Goal: Communication & Community: Answer question/provide support

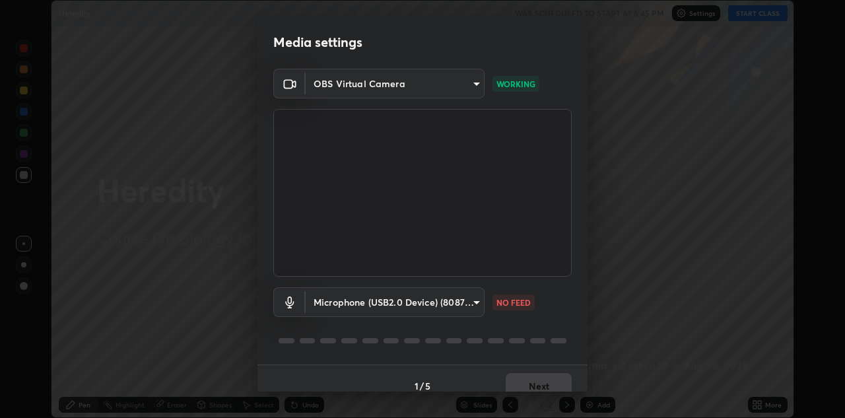
scroll to position [15, 0]
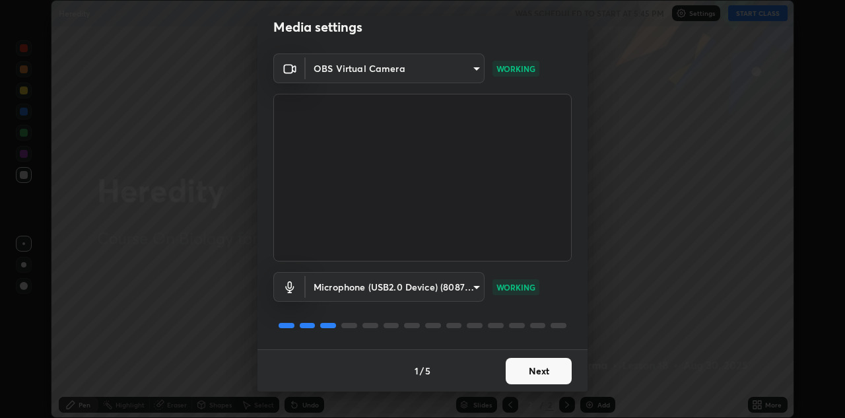
click at [533, 367] on button "Next" at bounding box center [538, 371] width 66 height 26
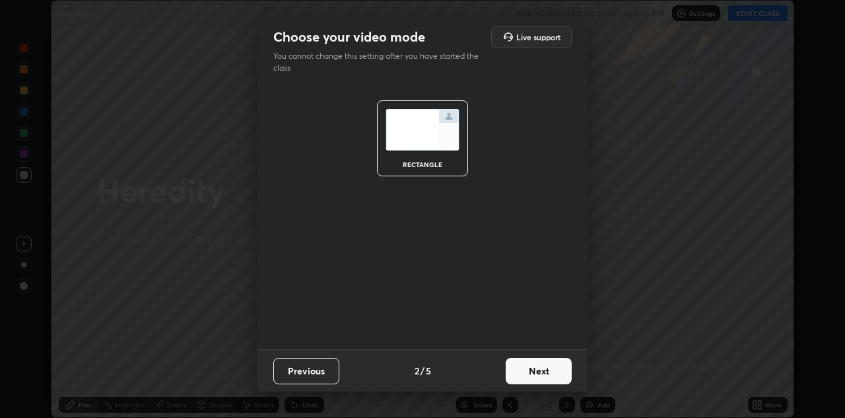
scroll to position [0, 0]
click at [528, 368] on button "Next" at bounding box center [538, 371] width 66 height 26
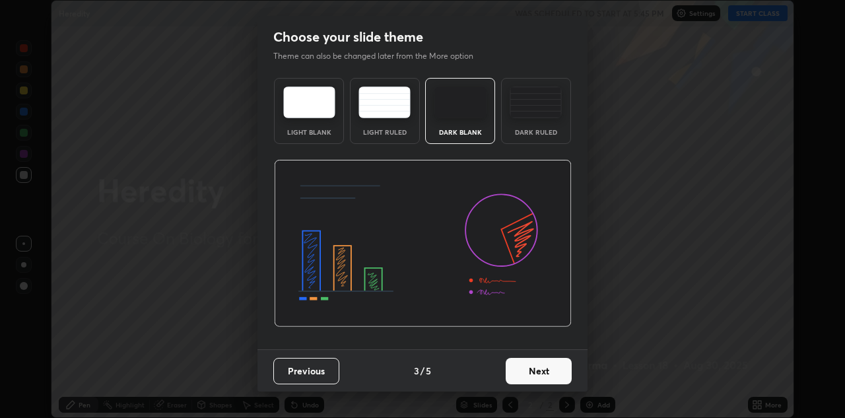
click at [529, 370] on button "Next" at bounding box center [538, 371] width 66 height 26
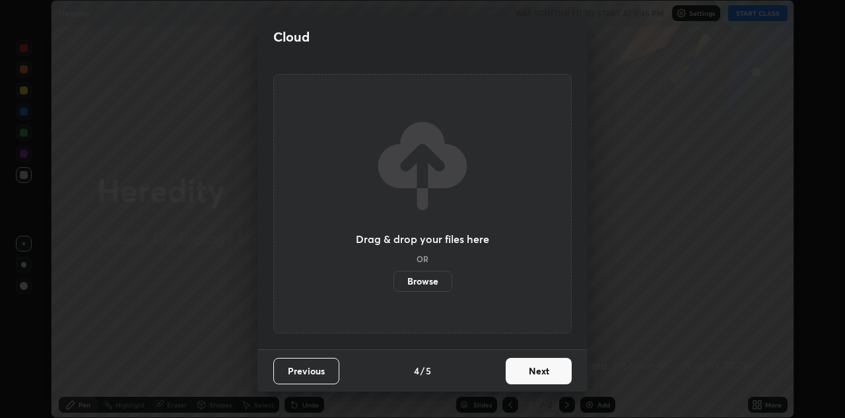
click at [533, 368] on button "Next" at bounding box center [538, 371] width 66 height 26
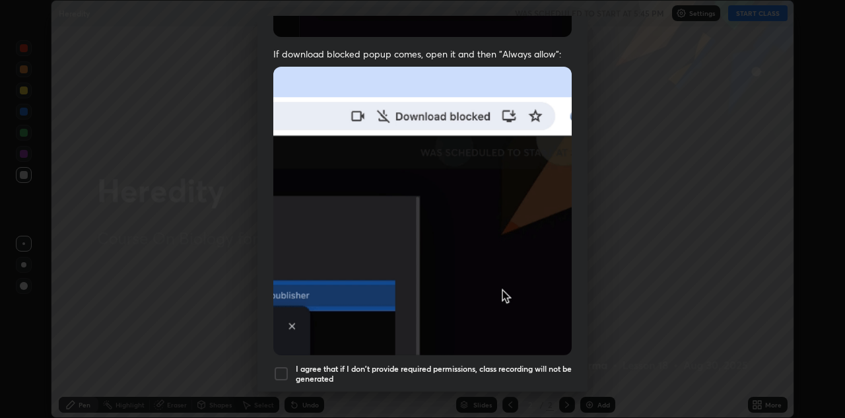
scroll to position [249, 0]
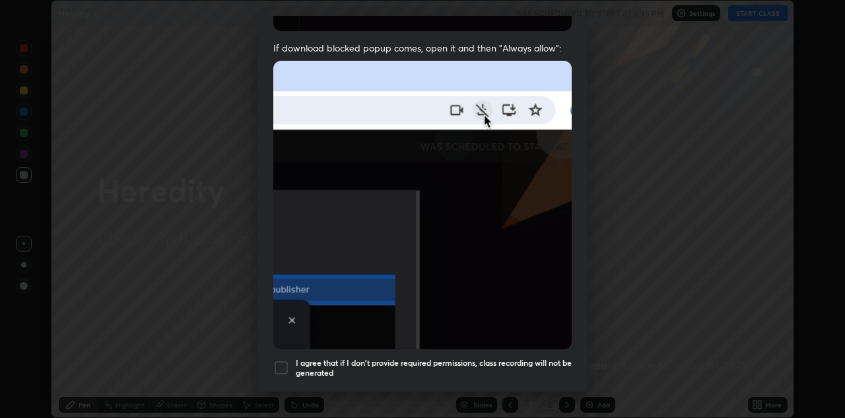
click at [276, 362] on div at bounding box center [281, 368] width 16 height 16
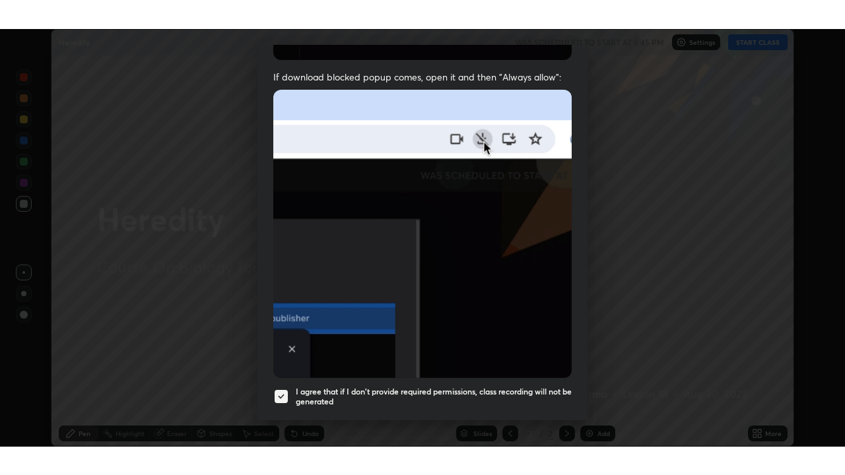
scroll to position [284, 0]
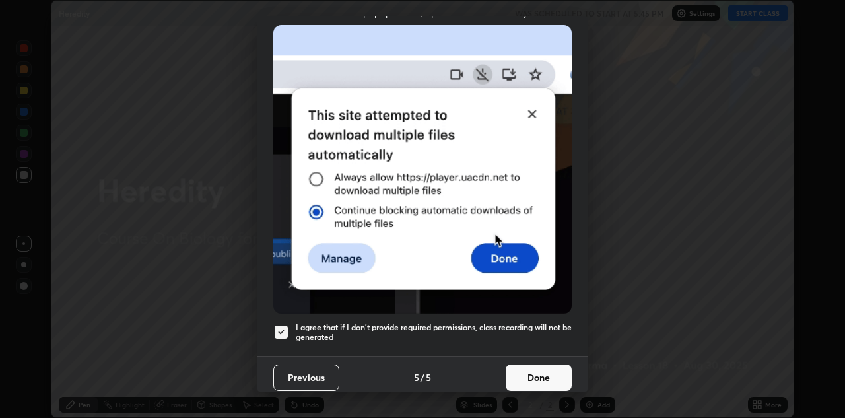
click at [529, 374] on button "Done" at bounding box center [538, 377] width 66 height 26
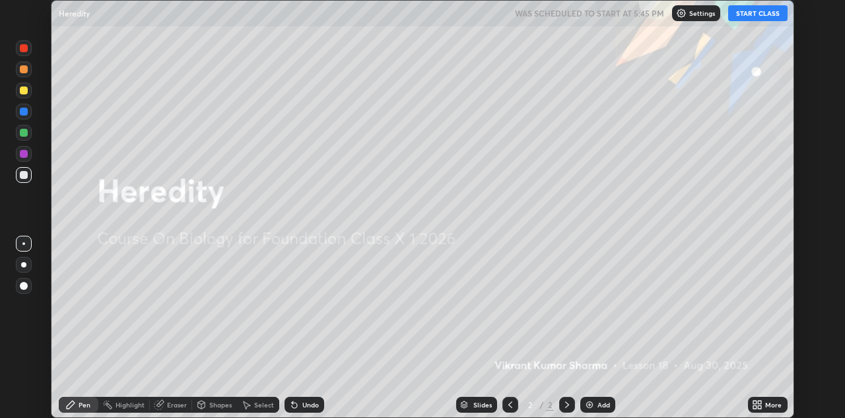
click at [761, 404] on icon at bounding box center [757, 404] width 11 height 11
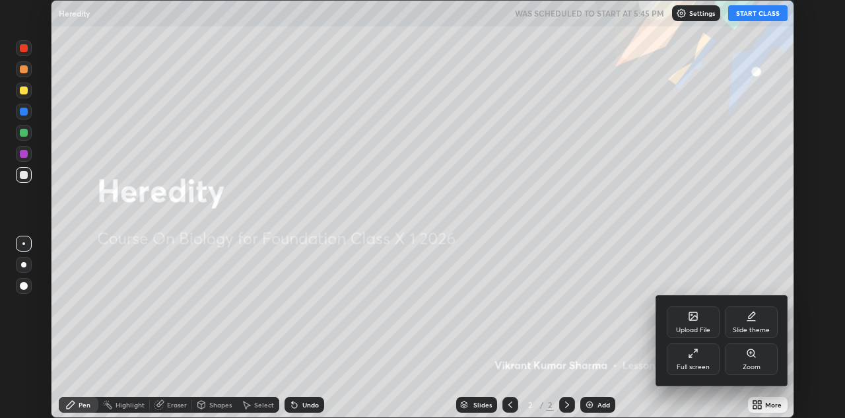
click at [705, 358] on div "Full screen" at bounding box center [693, 359] width 53 height 32
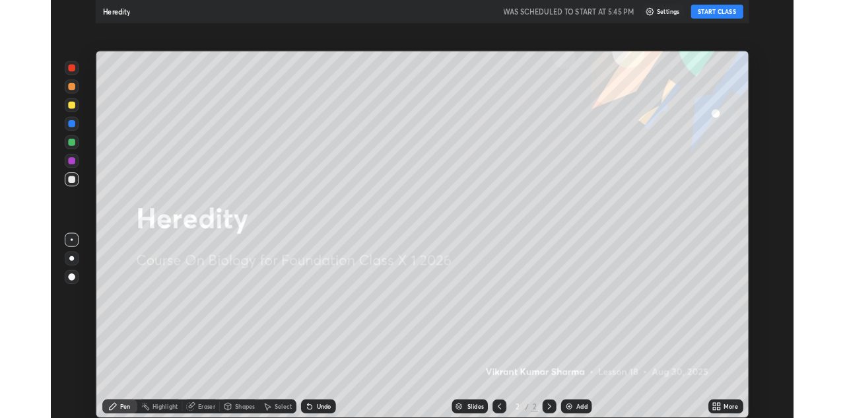
scroll to position [475, 845]
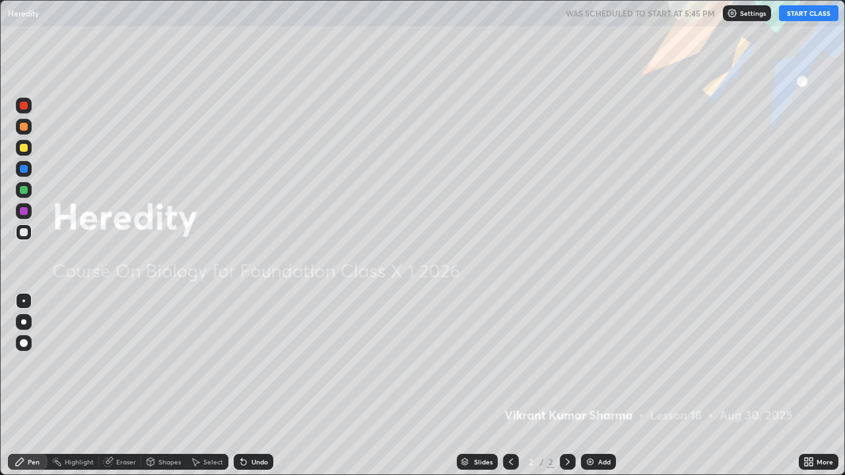
click at [797, 9] on button "START CLASS" at bounding box center [808, 13] width 59 height 16
click at [586, 417] on img at bounding box center [590, 462] width 11 height 11
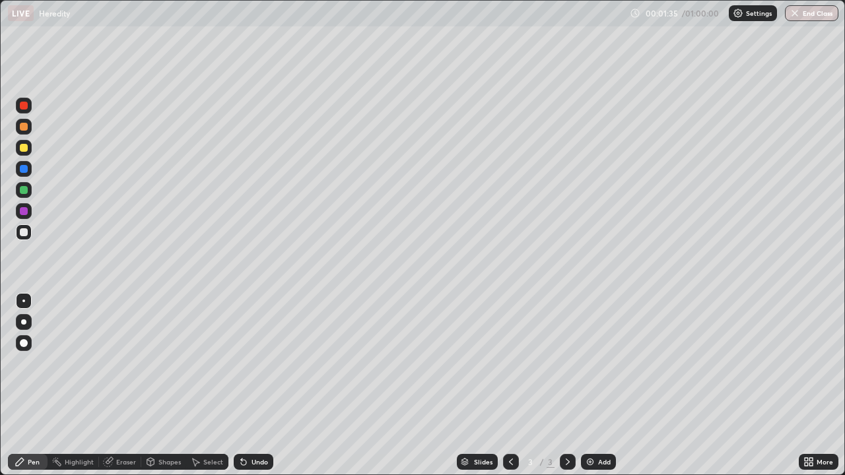
click at [25, 321] on div at bounding box center [23, 321] width 5 height 5
click at [24, 168] on div at bounding box center [24, 169] width 8 height 8
click at [27, 190] on div at bounding box center [24, 190] width 8 height 8
click at [22, 165] on div at bounding box center [24, 169] width 8 height 8
click at [24, 148] on div at bounding box center [24, 148] width 8 height 8
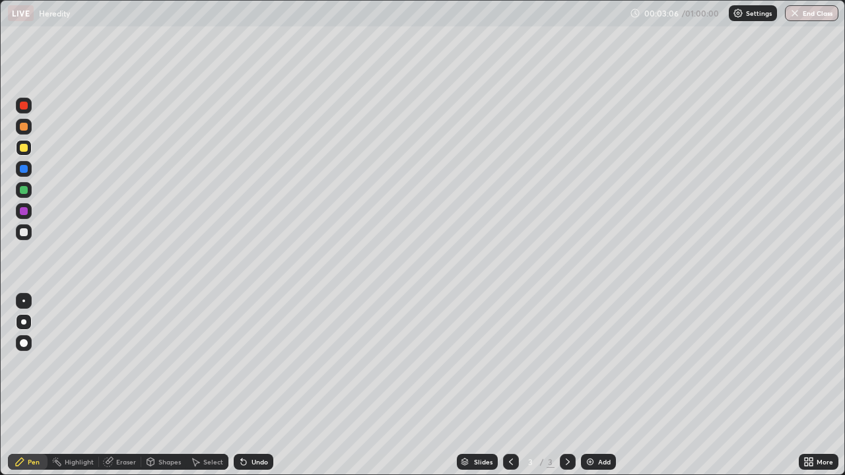
click at [24, 170] on div at bounding box center [24, 169] width 8 height 8
click at [22, 232] on div at bounding box center [24, 232] width 8 height 8
click at [573, 417] on div at bounding box center [568, 462] width 16 height 16
click at [130, 417] on div "Eraser" at bounding box center [126, 462] width 20 height 7
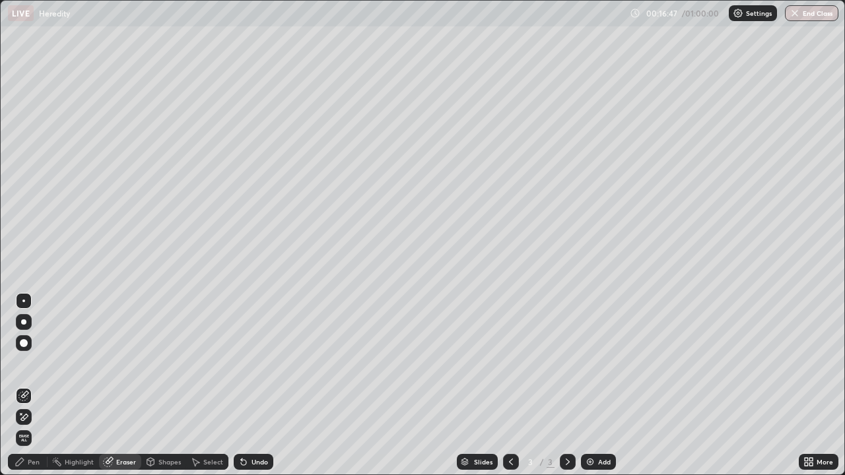
click at [24, 417] on span "Erase all" at bounding box center [23, 438] width 15 height 8
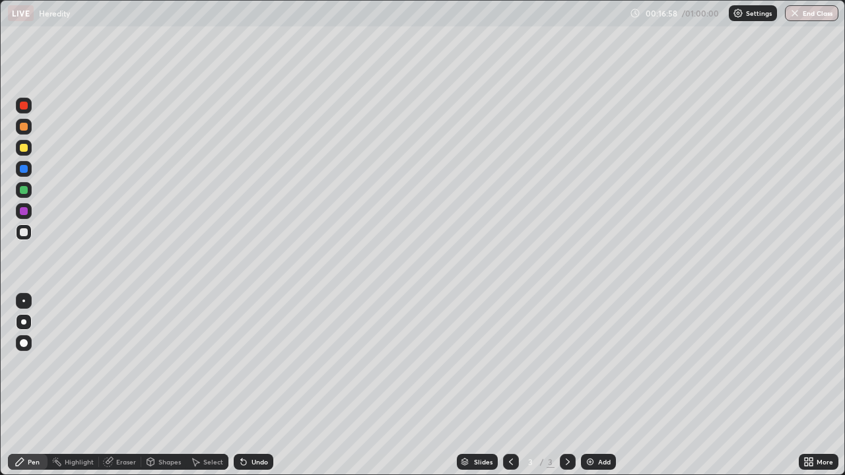
click at [24, 166] on div at bounding box center [24, 169] width 8 height 8
click at [24, 191] on div at bounding box center [24, 190] width 8 height 8
click at [22, 208] on div at bounding box center [24, 211] width 8 height 8
click at [24, 301] on div at bounding box center [23, 301] width 3 height 3
click at [242, 417] on icon at bounding box center [243, 462] width 5 height 5
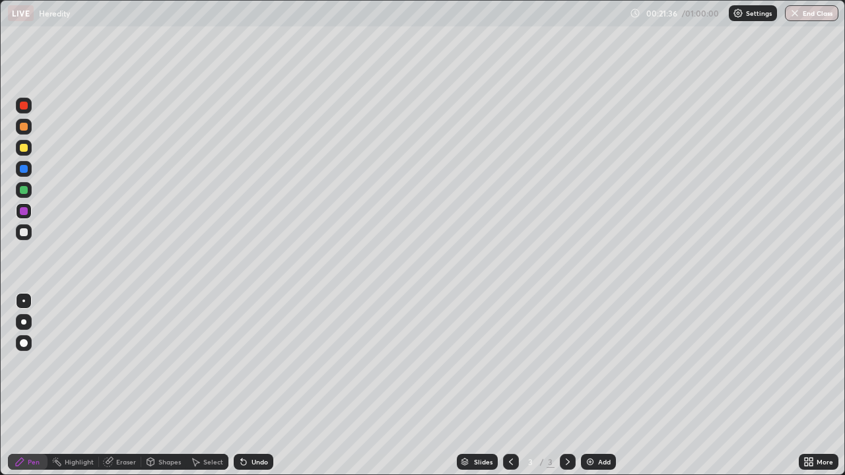
click at [209, 417] on div "Select" at bounding box center [213, 462] width 20 height 7
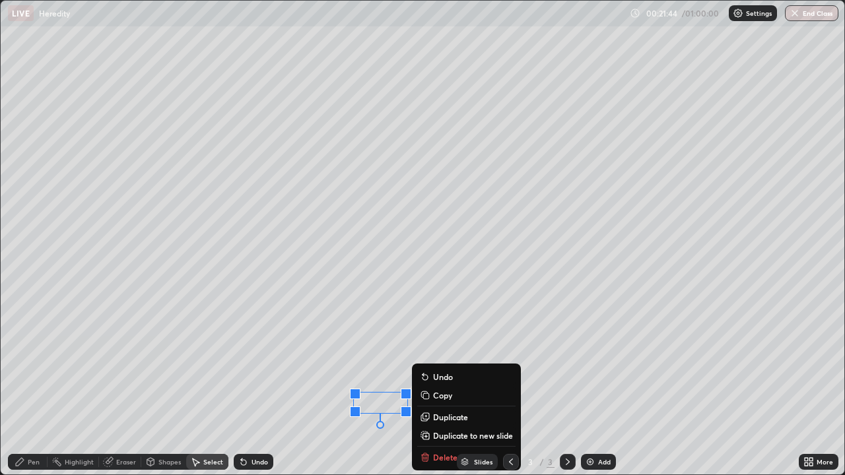
click at [360, 417] on div "0 ° Undo Copy Duplicate Duplicate to new slide Delete" at bounding box center [422, 238] width 843 height 474
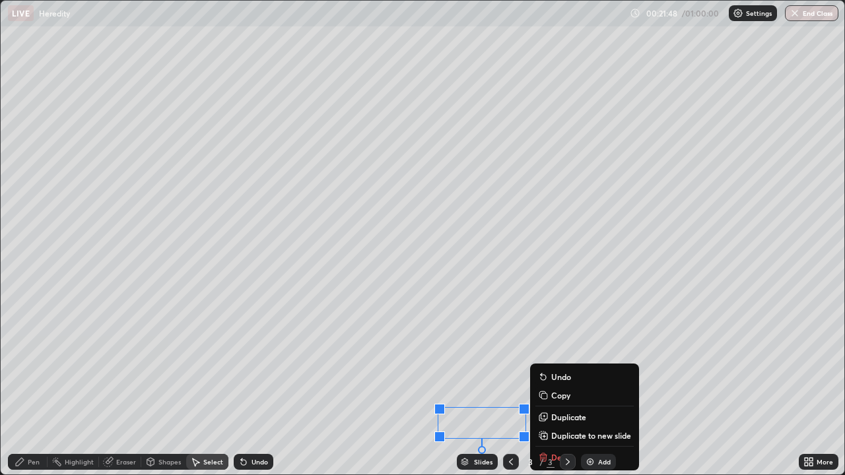
click at [228, 416] on div "0 ° Undo Copy Duplicate Duplicate to new slide Delete" at bounding box center [422, 238] width 843 height 474
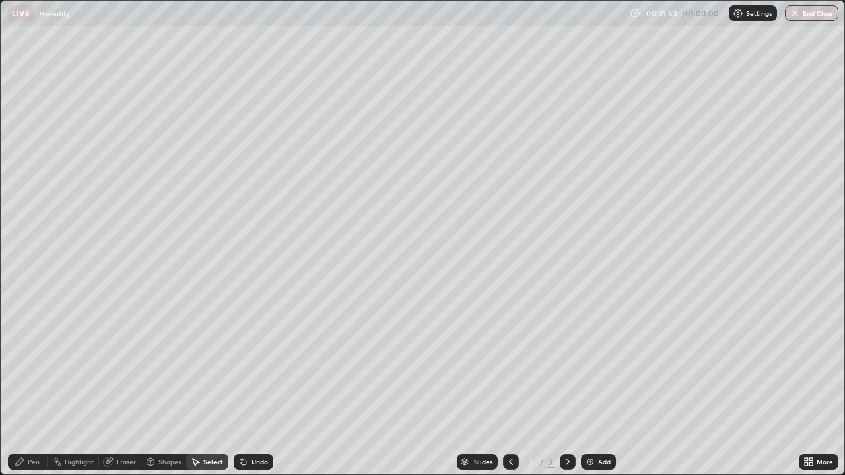
click at [29, 417] on div "Pen" at bounding box center [28, 462] width 40 height 16
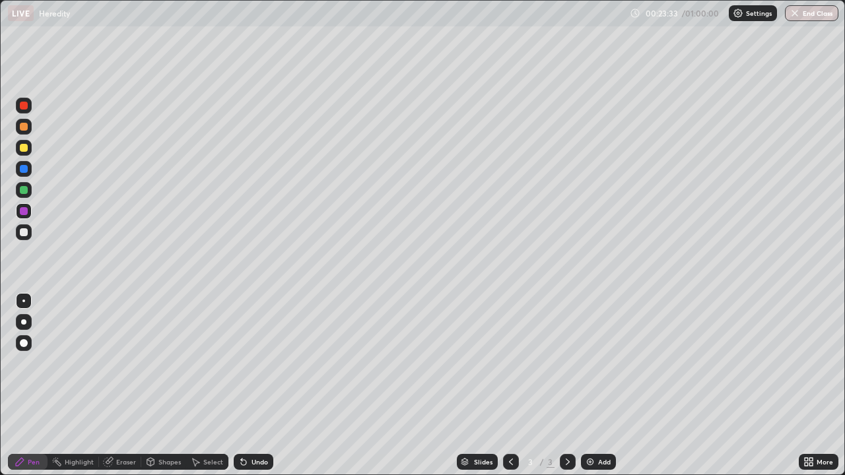
click at [25, 230] on div at bounding box center [24, 232] width 8 height 8
click at [22, 320] on div at bounding box center [23, 321] width 5 height 5
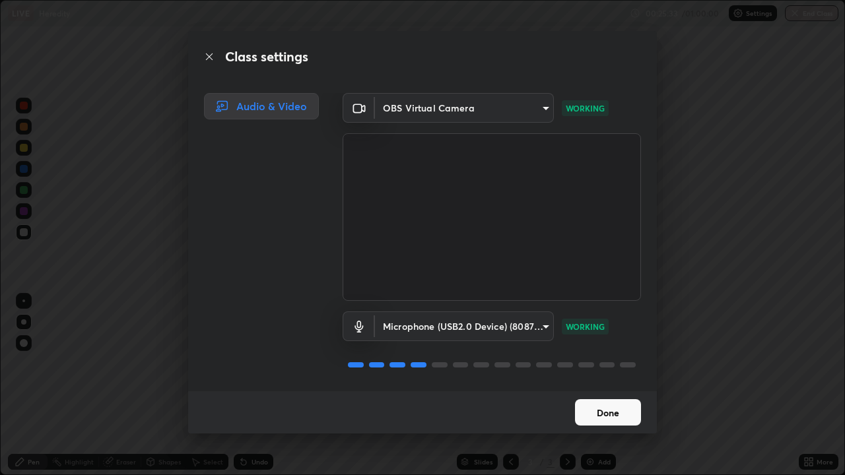
click at [599, 410] on button "Done" at bounding box center [608, 412] width 66 height 26
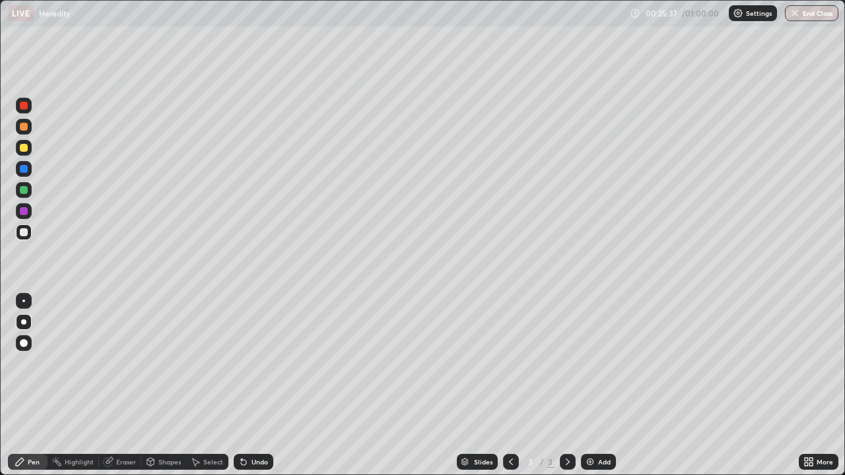
click at [123, 417] on div "Eraser" at bounding box center [126, 462] width 20 height 7
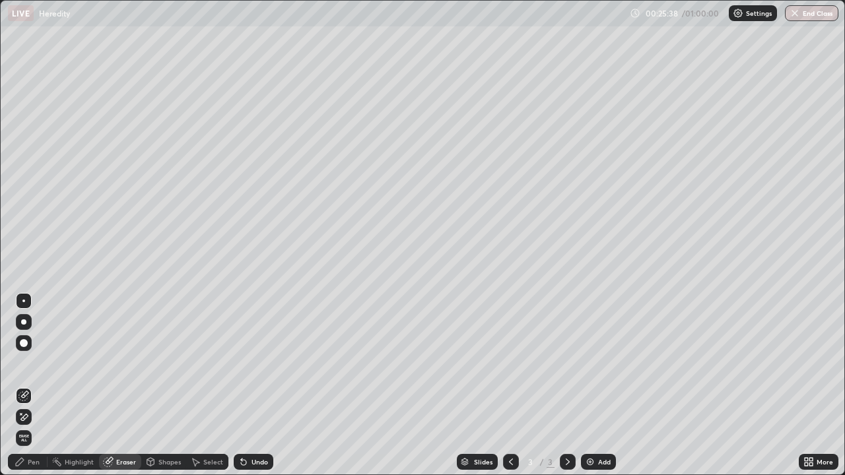
click at [23, 417] on span "Erase all" at bounding box center [23, 438] width 15 height 8
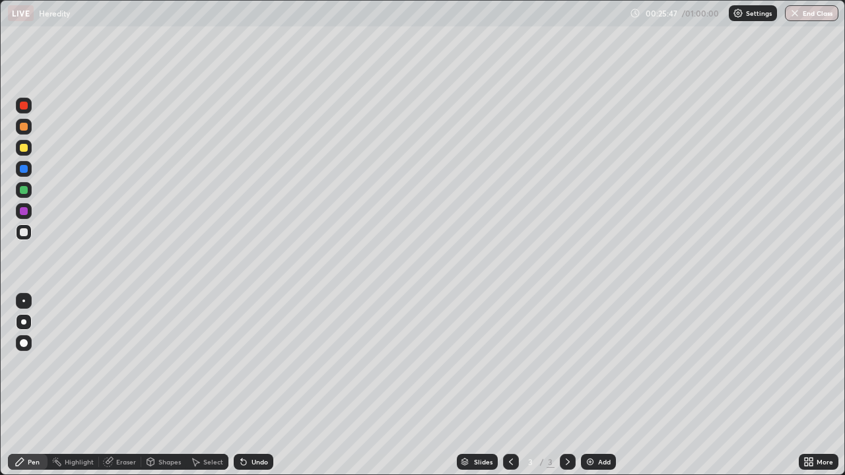
click at [24, 148] on div at bounding box center [24, 148] width 8 height 8
click at [24, 191] on div at bounding box center [24, 190] width 8 height 8
click at [23, 150] on div at bounding box center [24, 148] width 8 height 8
click at [21, 170] on div at bounding box center [24, 169] width 8 height 8
click at [22, 190] on div at bounding box center [24, 190] width 8 height 8
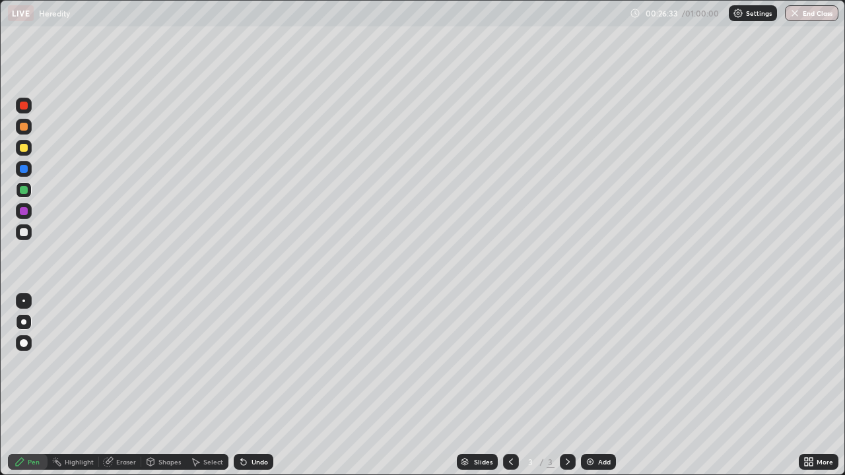
click at [24, 150] on div at bounding box center [24, 148] width 8 height 8
click at [26, 228] on div at bounding box center [24, 232] width 8 height 8
click at [24, 301] on div at bounding box center [23, 301] width 3 height 3
click at [25, 189] on div at bounding box center [24, 190] width 8 height 8
click at [25, 191] on div at bounding box center [24, 190] width 8 height 8
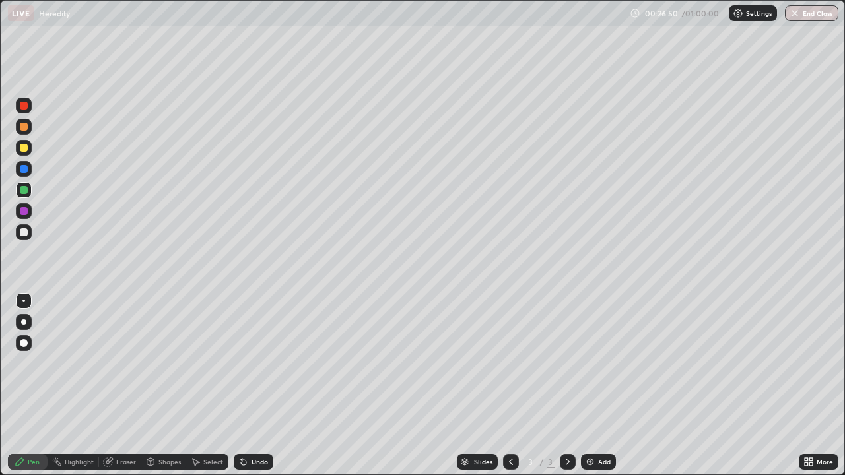
click at [26, 317] on div at bounding box center [24, 322] width 16 height 16
click at [20, 147] on div at bounding box center [24, 148] width 8 height 8
click at [24, 147] on div at bounding box center [24, 148] width 8 height 8
click at [24, 232] on div at bounding box center [24, 232] width 8 height 8
click at [24, 301] on div at bounding box center [23, 301] width 3 height 3
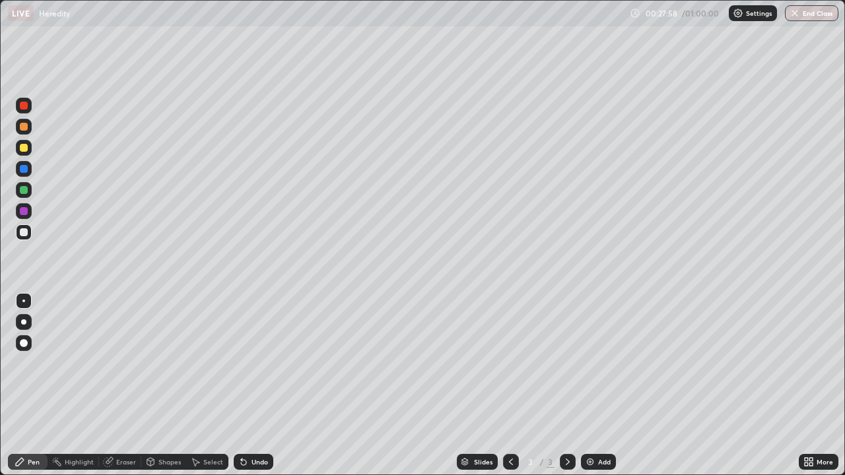
click at [22, 148] on div at bounding box center [24, 148] width 8 height 8
click at [25, 190] on div at bounding box center [24, 190] width 8 height 8
click at [24, 320] on div at bounding box center [23, 321] width 5 height 5
click at [22, 148] on div at bounding box center [24, 148] width 8 height 8
click at [20, 235] on div at bounding box center [24, 232] width 8 height 8
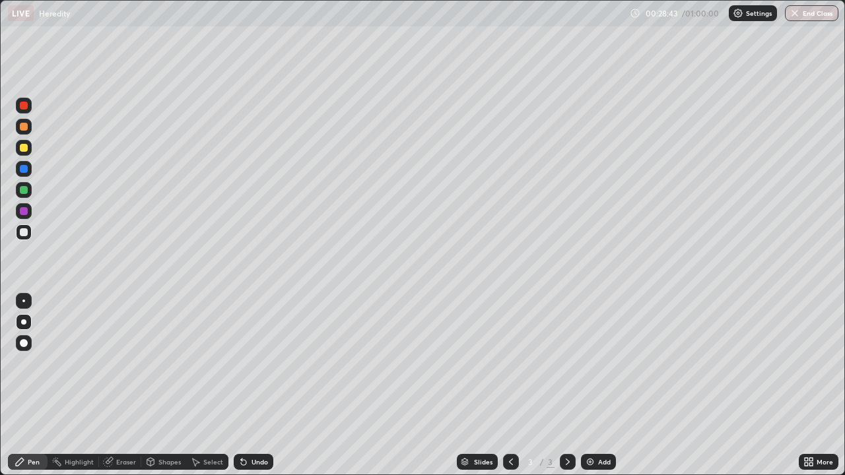
click at [24, 301] on div at bounding box center [23, 301] width 3 height 3
click at [244, 417] on icon at bounding box center [243, 462] width 5 height 5
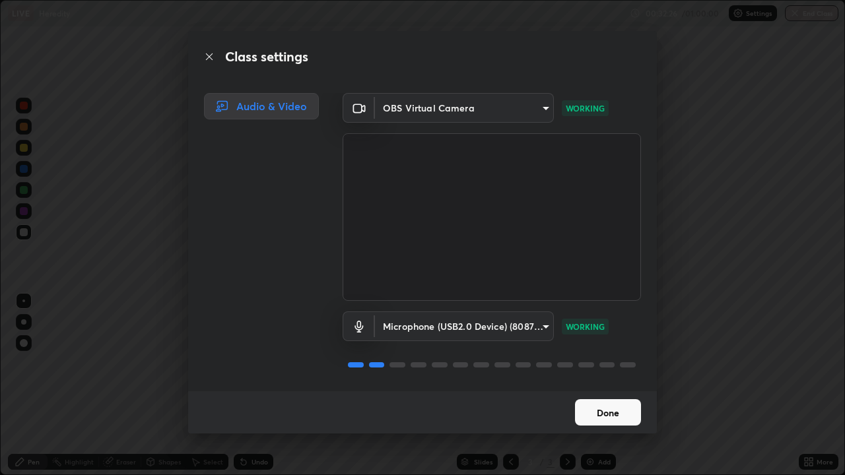
click at [597, 409] on button "Done" at bounding box center [608, 412] width 66 height 26
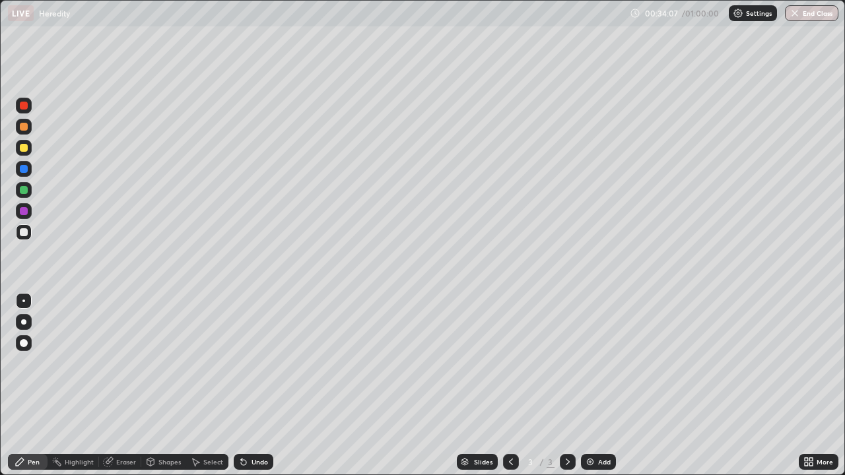
click at [23, 147] on div at bounding box center [24, 148] width 8 height 8
click at [24, 322] on div at bounding box center [23, 321] width 5 height 5
click at [21, 170] on div at bounding box center [24, 169] width 8 height 8
click at [29, 130] on div at bounding box center [24, 127] width 16 height 16
click at [257, 417] on div "Undo" at bounding box center [259, 462] width 16 height 7
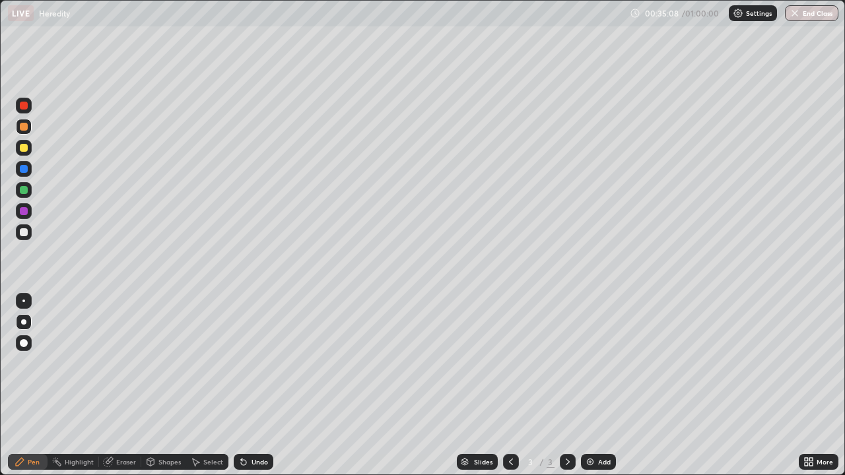
click at [255, 417] on div "Undo" at bounding box center [259, 462] width 16 height 7
click at [256, 417] on div "Undo" at bounding box center [259, 462] width 16 height 7
click at [259, 417] on div "Undo" at bounding box center [254, 462] width 40 height 16
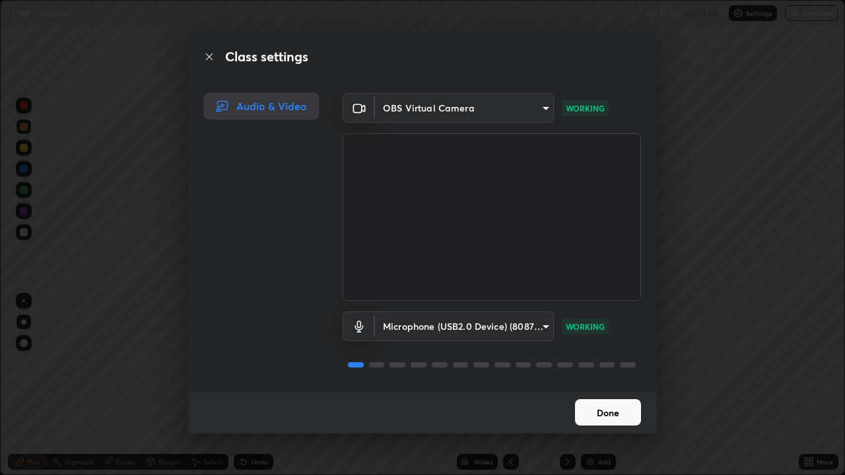
click at [601, 415] on button "Done" at bounding box center [608, 412] width 66 height 26
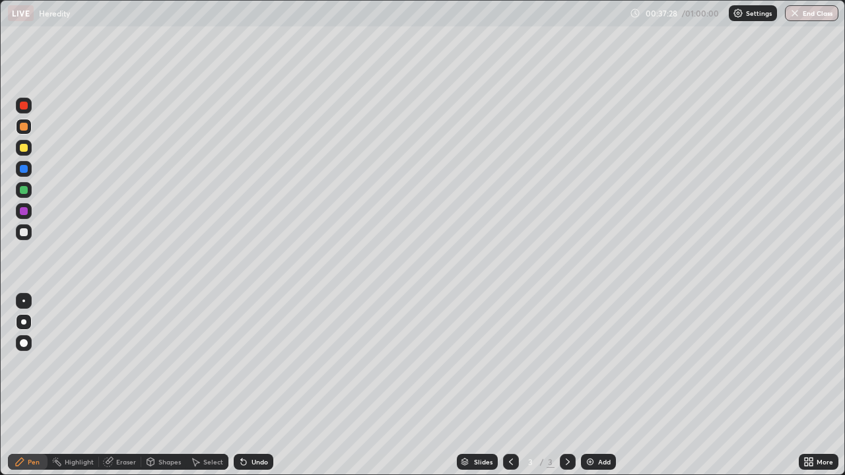
click at [27, 147] on div at bounding box center [24, 148] width 8 height 8
click at [26, 234] on div at bounding box center [24, 232] width 8 height 8
click at [29, 306] on div at bounding box center [24, 301] width 16 height 16
click at [585, 417] on img at bounding box center [590, 462] width 11 height 11
click at [503, 417] on div at bounding box center [511, 462] width 16 height 16
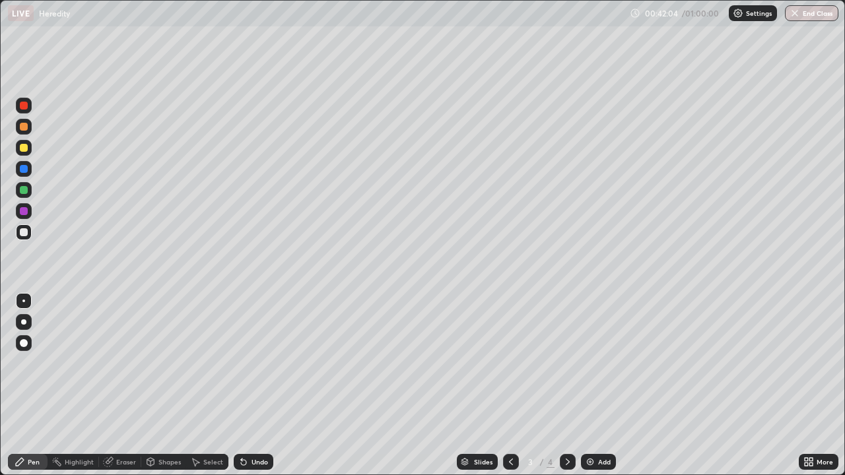
click at [566, 417] on icon at bounding box center [567, 462] width 11 height 11
click at [24, 322] on div at bounding box center [23, 321] width 5 height 5
click at [24, 146] on div at bounding box center [24, 148] width 8 height 8
click at [23, 230] on div at bounding box center [24, 232] width 8 height 8
click at [24, 301] on div at bounding box center [23, 301] width 3 height 3
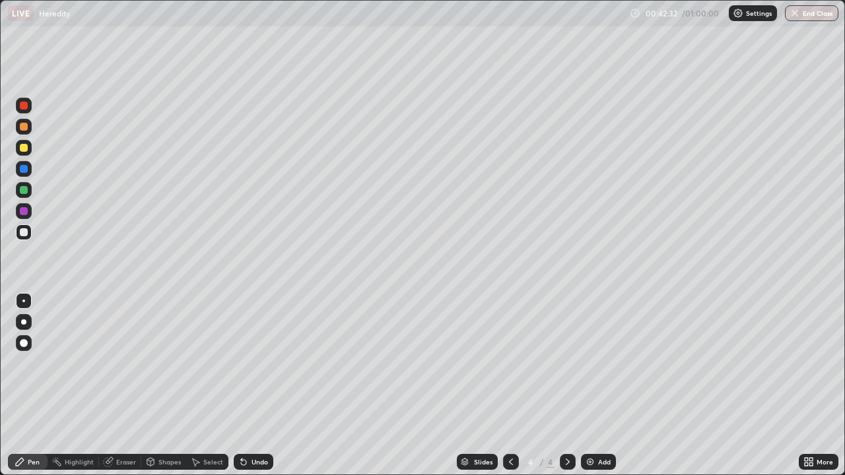
click at [24, 208] on div at bounding box center [24, 211] width 8 height 8
click at [28, 239] on div at bounding box center [24, 232] width 16 height 16
click at [24, 147] on div at bounding box center [24, 148] width 8 height 8
click at [24, 232] on div at bounding box center [24, 232] width 8 height 8
click at [24, 214] on div at bounding box center [24, 211] width 8 height 8
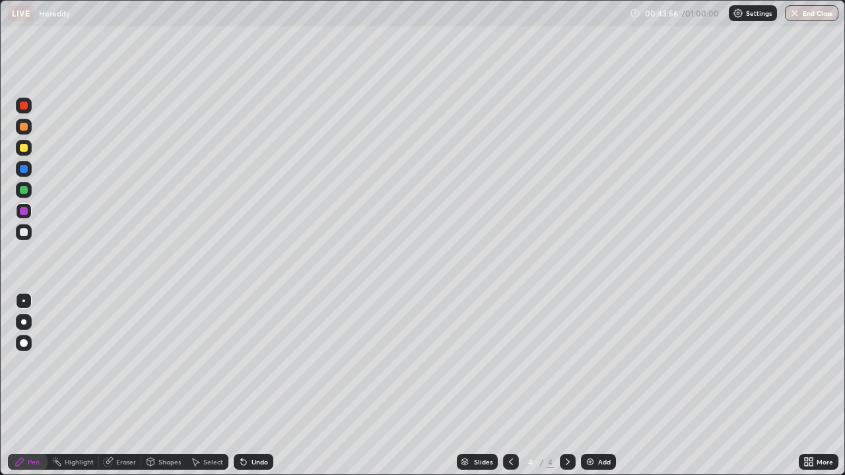
click at [26, 168] on div at bounding box center [24, 169] width 8 height 8
click at [28, 148] on div at bounding box center [24, 148] width 16 height 16
click at [31, 193] on div at bounding box center [24, 190] width 16 height 16
click at [26, 233] on div at bounding box center [24, 232] width 8 height 8
click at [25, 110] on div at bounding box center [24, 106] width 16 height 16
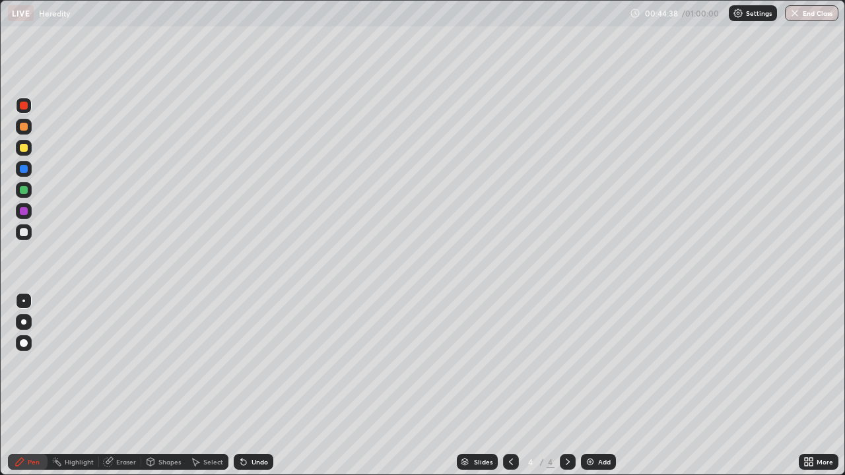
click at [245, 417] on icon at bounding box center [243, 462] width 11 height 11
click at [246, 417] on icon at bounding box center [243, 462] width 11 height 11
click at [115, 417] on div "Eraser" at bounding box center [120, 462] width 42 height 16
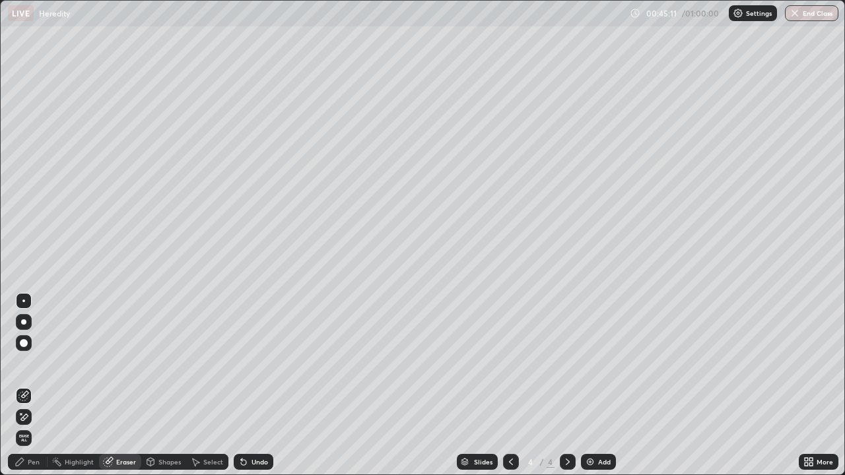
click at [33, 417] on div "Pen" at bounding box center [34, 462] width 12 height 7
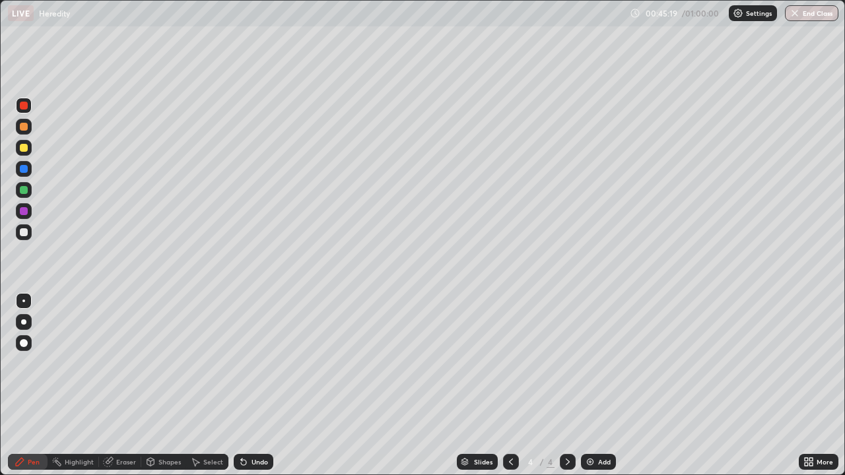
click at [24, 165] on div at bounding box center [24, 169] width 8 height 8
click at [25, 145] on div at bounding box center [24, 148] width 8 height 8
click at [24, 148] on div at bounding box center [24, 148] width 8 height 8
click at [24, 323] on div at bounding box center [23, 321] width 5 height 5
click at [24, 229] on div at bounding box center [24, 232] width 8 height 8
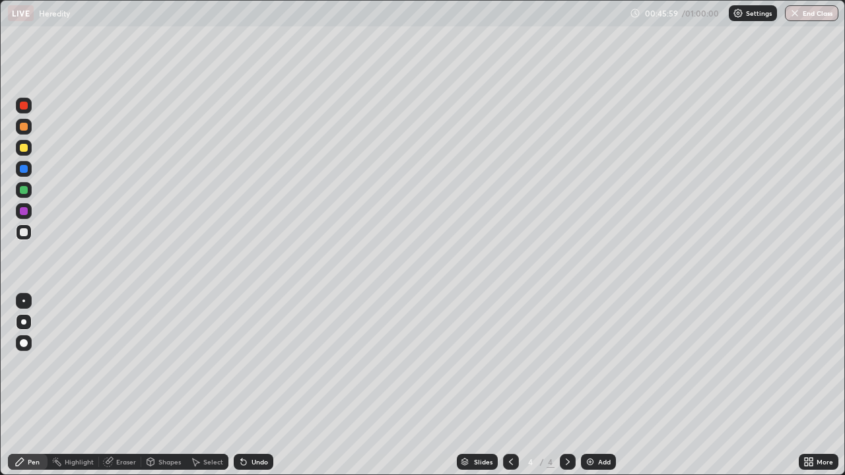
click at [24, 301] on div at bounding box center [23, 301] width 3 height 3
click at [24, 146] on div at bounding box center [24, 148] width 8 height 8
click at [206, 417] on div "Select" at bounding box center [213, 462] width 20 height 7
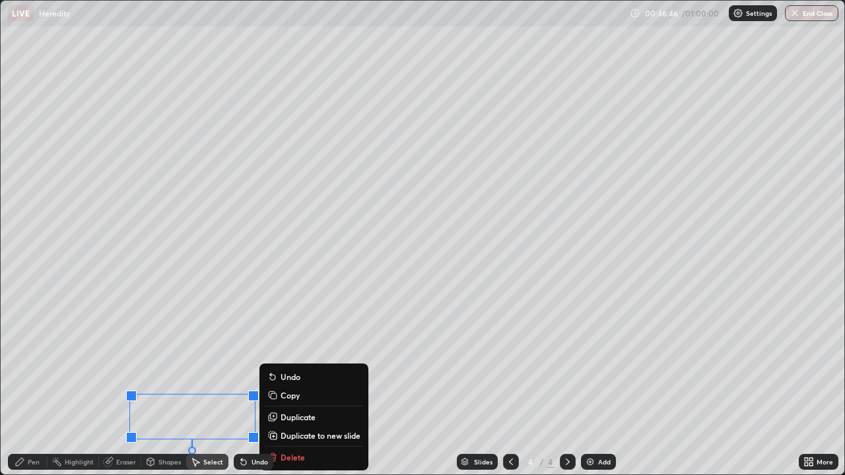
click at [76, 417] on div "0 ° Undo Copy Duplicate Duplicate to new slide Delete" at bounding box center [422, 238] width 843 height 474
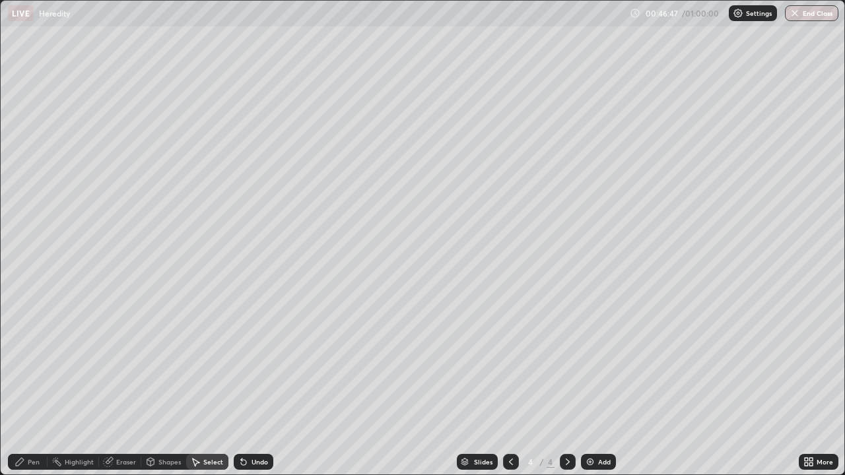
click at [29, 417] on div "Pen" at bounding box center [34, 462] width 12 height 7
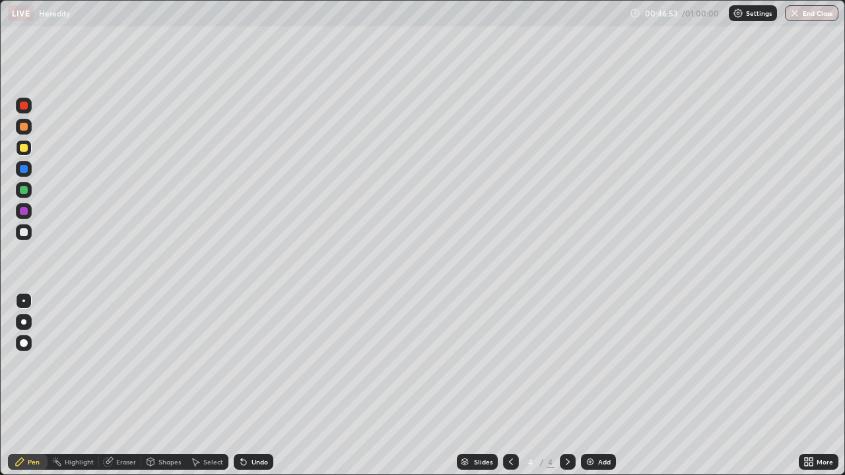
click at [23, 147] on div at bounding box center [24, 148] width 8 height 8
click at [23, 324] on div at bounding box center [23, 321] width 5 height 5
click at [30, 417] on div "Pen" at bounding box center [28, 462] width 40 height 16
click at [26, 236] on div at bounding box center [24, 232] width 8 height 8
click at [24, 300] on div at bounding box center [23, 301] width 3 height 3
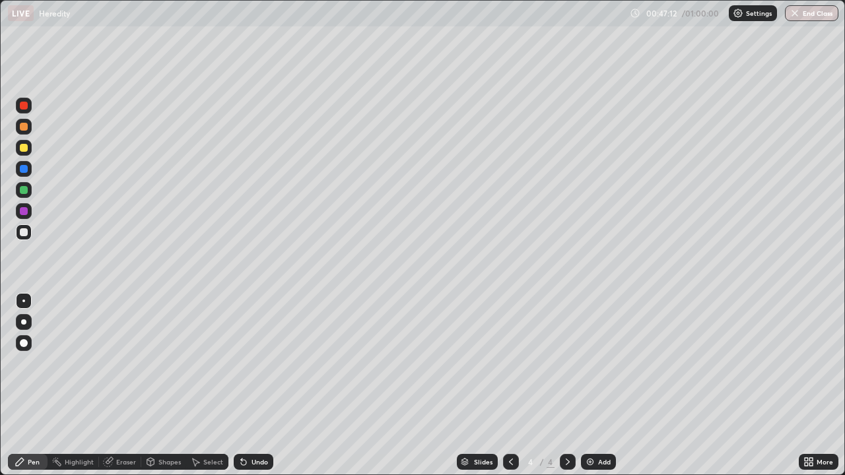
click at [27, 166] on div at bounding box center [24, 169] width 16 height 16
click at [810, 417] on icon at bounding box center [810, 459] width 3 height 3
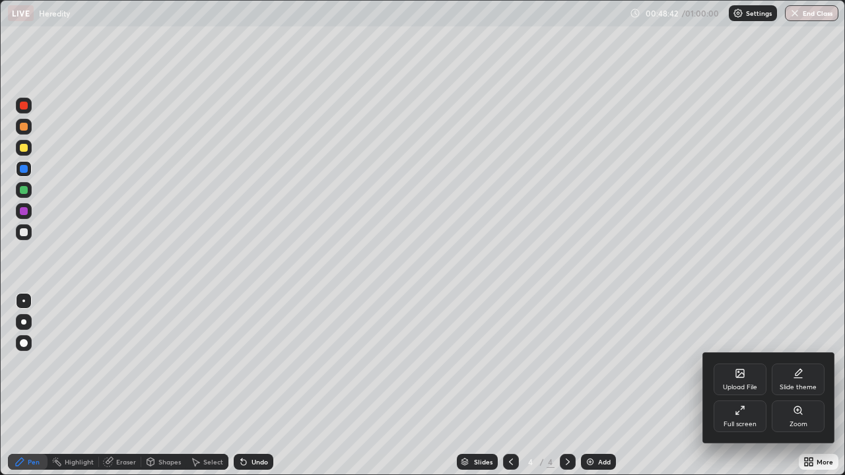
click at [734, 378] on icon at bounding box center [739, 373] width 11 height 11
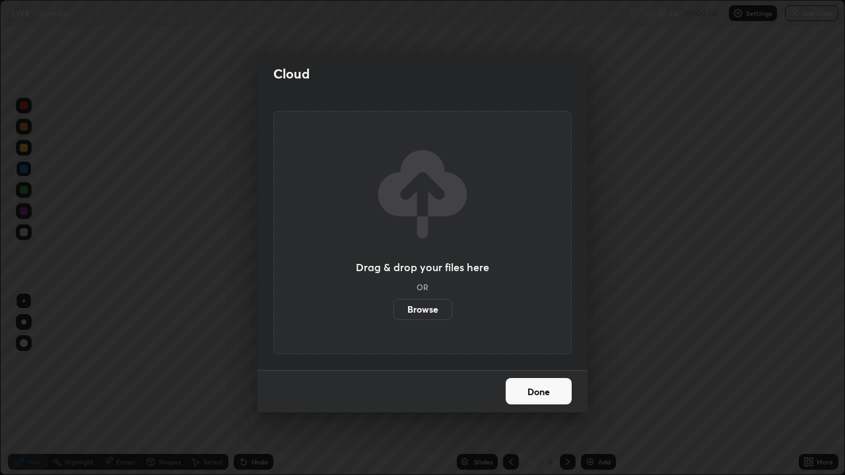
click at [431, 306] on label "Browse" at bounding box center [422, 309] width 59 height 21
click at [393, 306] on input "Browse" at bounding box center [393, 309] width 0 height 21
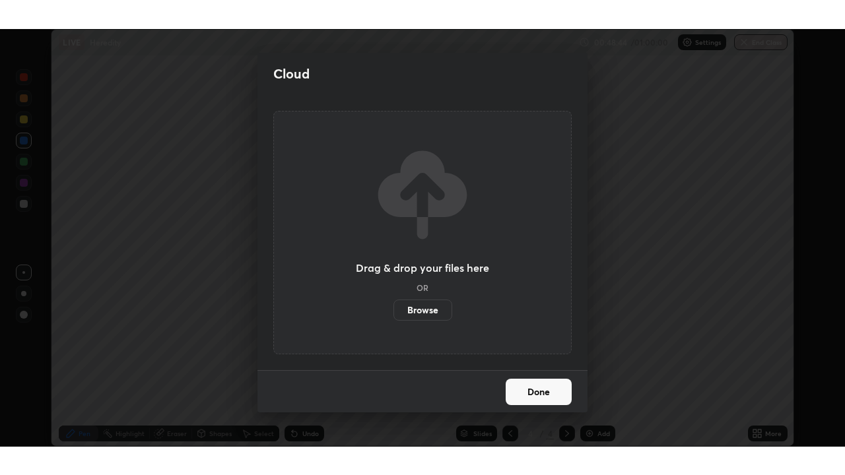
scroll to position [65574, 65147]
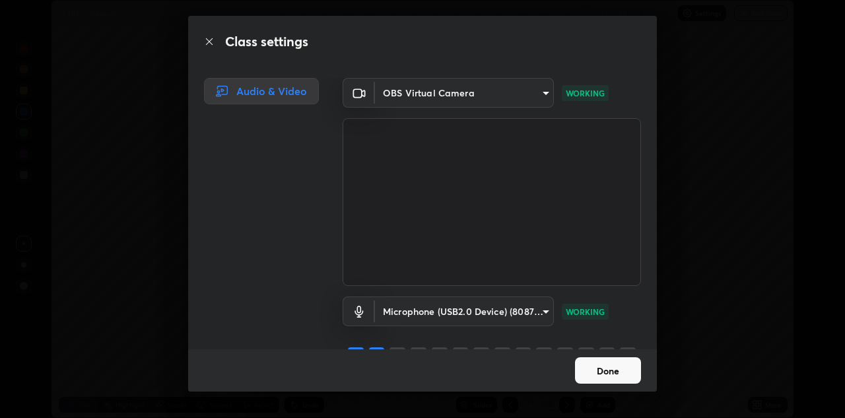
click at [603, 370] on button "Done" at bounding box center [608, 370] width 66 height 26
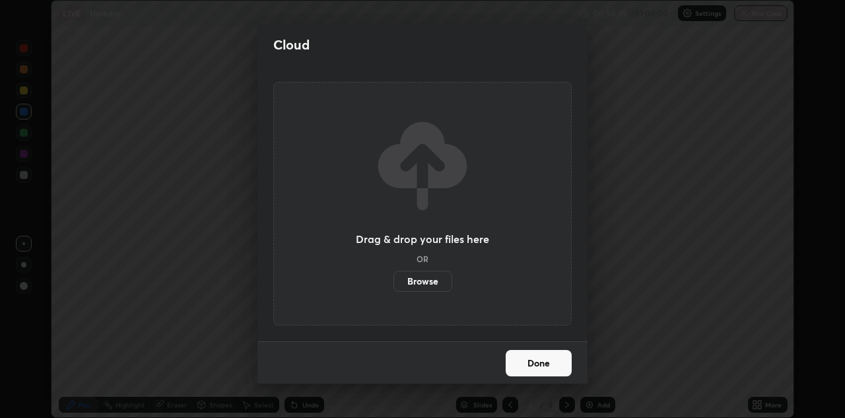
click at [543, 360] on button "Done" at bounding box center [538, 363] width 66 height 26
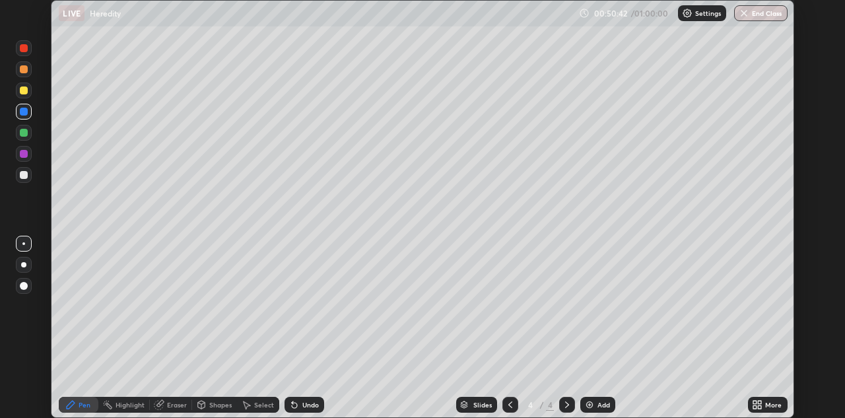
click at [588, 408] on img at bounding box center [589, 404] width 11 height 11
click at [29, 90] on div at bounding box center [24, 90] width 16 height 16
click at [24, 265] on div at bounding box center [23, 264] width 5 height 5
click at [24, 175] on div at bounding box center [24, 175] width 8 height 8
click at [24, 244] on div at bounding box center [23, 243] width 3 height 3
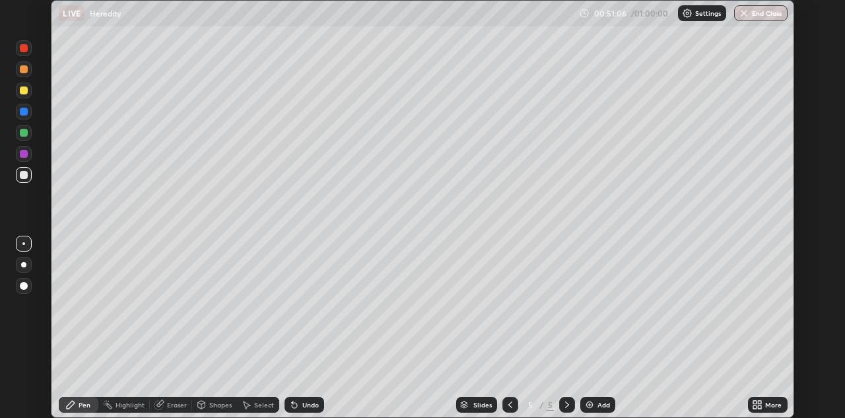
click at [24, 265] on div at bounding box center [23, 264] width 5 height 5
click at [25, 92] on div at bounding box center [24, 90] width 8 height 8
click at [27, 176] on div at bounding box center [24, 175] width 8 height 8
click at [29, 68] on div at bounding box center [24, 69] width 16 height 16
click at [24, 244] on div at bounding box center [23, 243] width 3 height 3
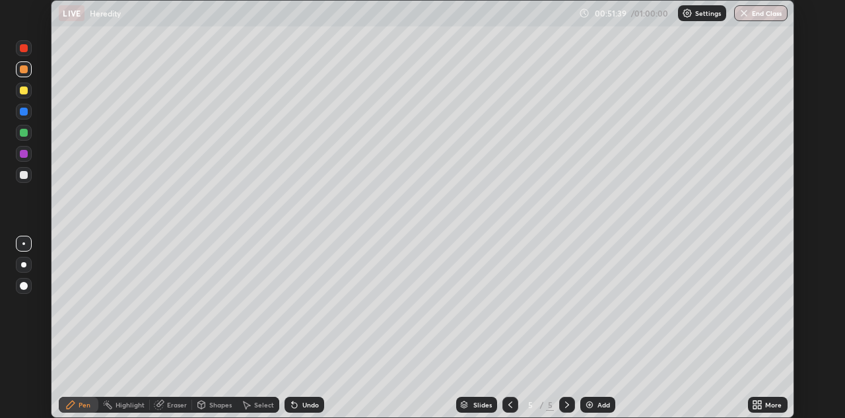
click at [761, 405] on icon at bounding box center [759, 406] width 3 height 3
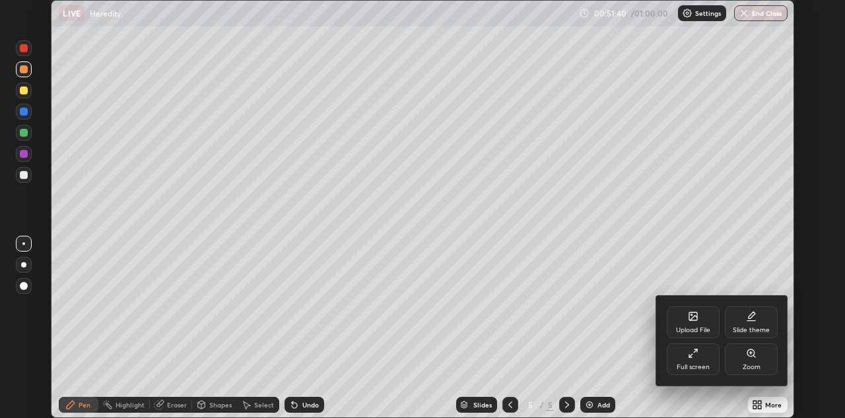
click at [699, 359] on div "Full screen" at bounding box center [693, 359] width 53 height 32
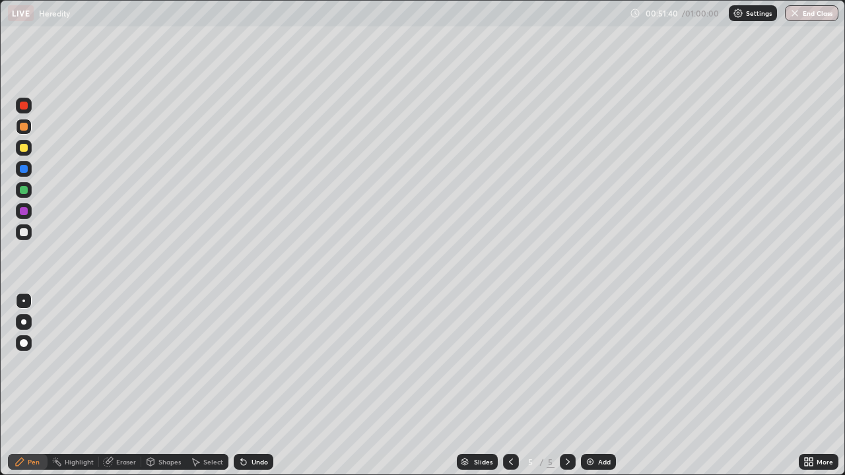
scroll to position [475, 845]
click at [24, 190] on div at bounding box center [24, 190] width 8 height 8
click at [27, 226] on div at bounding box center [24, 232] width 16 height 16
click at [26, 106] on div at bounding box center [24, 106] width 8 height 8
click at [257, 417] on div "Undo" at bounding box center [259, 462] width 16 height 7
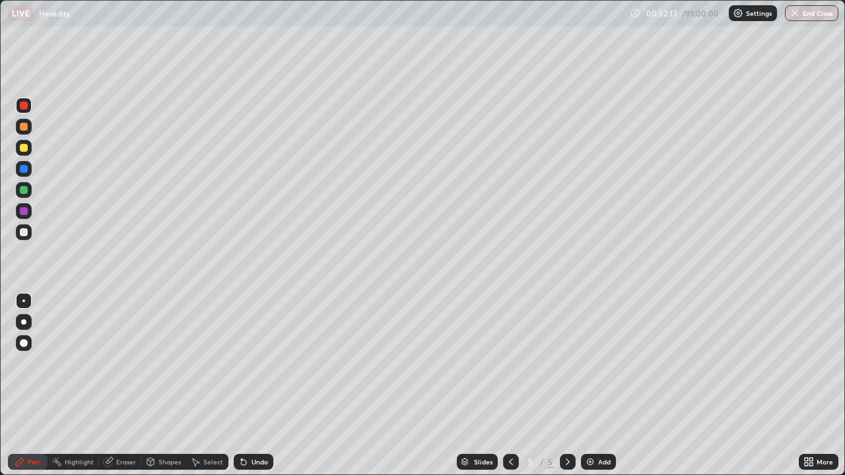
click at [256, 417] on div "Undo" at bounding box center [259, 462] width 16 height 7
click at [27, 236] on div at bounding box center [24, 232] width 16 height 16
click at [20, 106] on div at bounding box center [24, 106] width 8 height 8
click at [25, 170] on div at bounding box center [24, 169] width 8 height 8
click at [20, 190] on div at bounding box center [24, 190] width 8 height 8
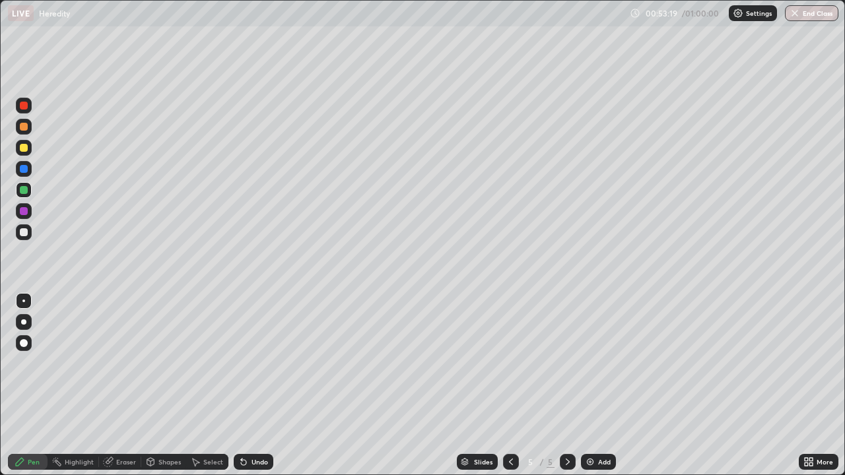
click at [28, 104] on div at bounding box center [24, 106] width 16 height 16
click at [245, 417] on div "Undo" at bounding box center [254, 462] width 40 height 16
click at [247, 417] on div "Undo" at bounding box center [254, 462] width 40 height 16
click at [25, 230] on div at bounding box center [24, 232] width 8 height 8
click at [26, 189] on div at bounding box center [24, 190] width 8 height 8
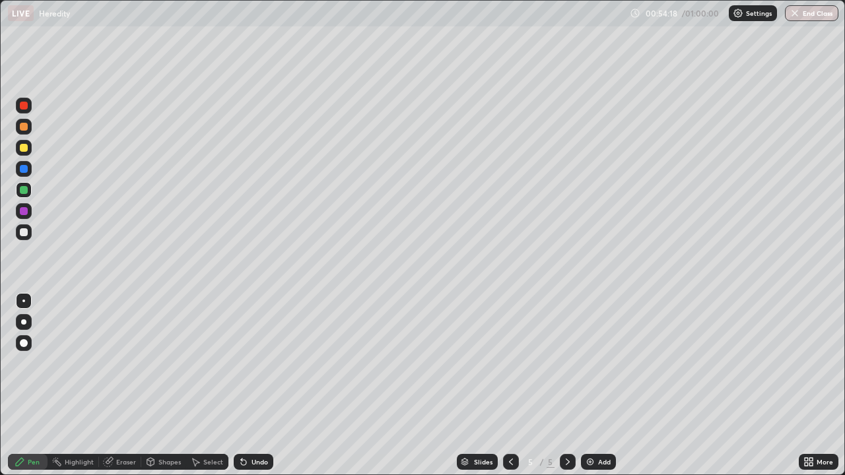
click at [23, 213] on div at bounding box center [24, 211] width 8 height 8
click at [798, 15] on img "button" at bounding box center [795, 13] width 11 height 11
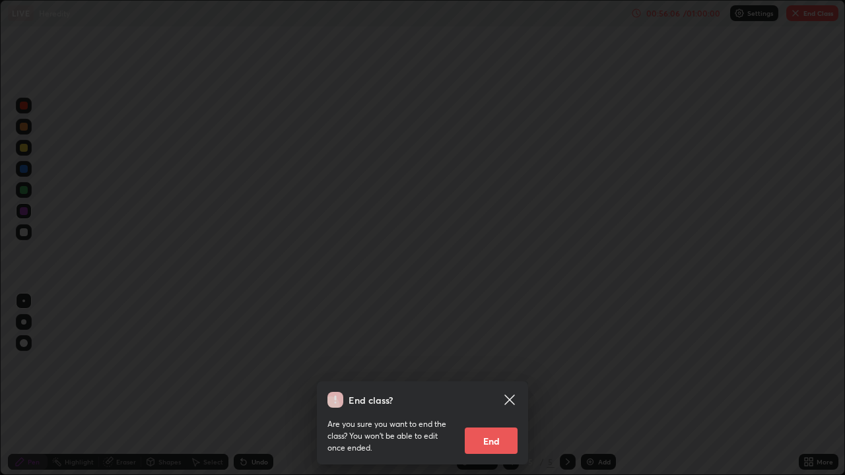
click at [503, 417] on button "End" at bounding box center [491, 441] width 53 height 26
